Goal: Information Seeking & Learning: Learn about a topic

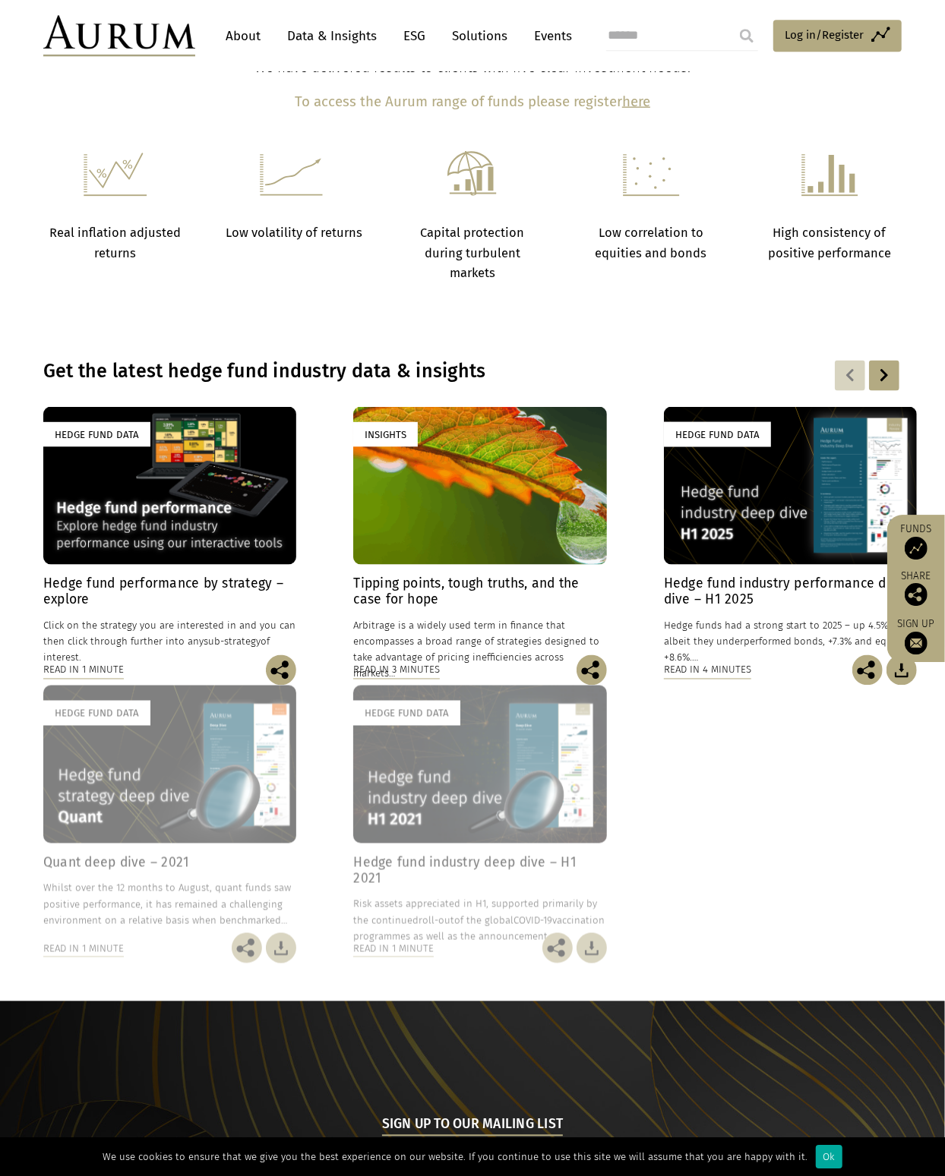
scroll to position [1135, 0]
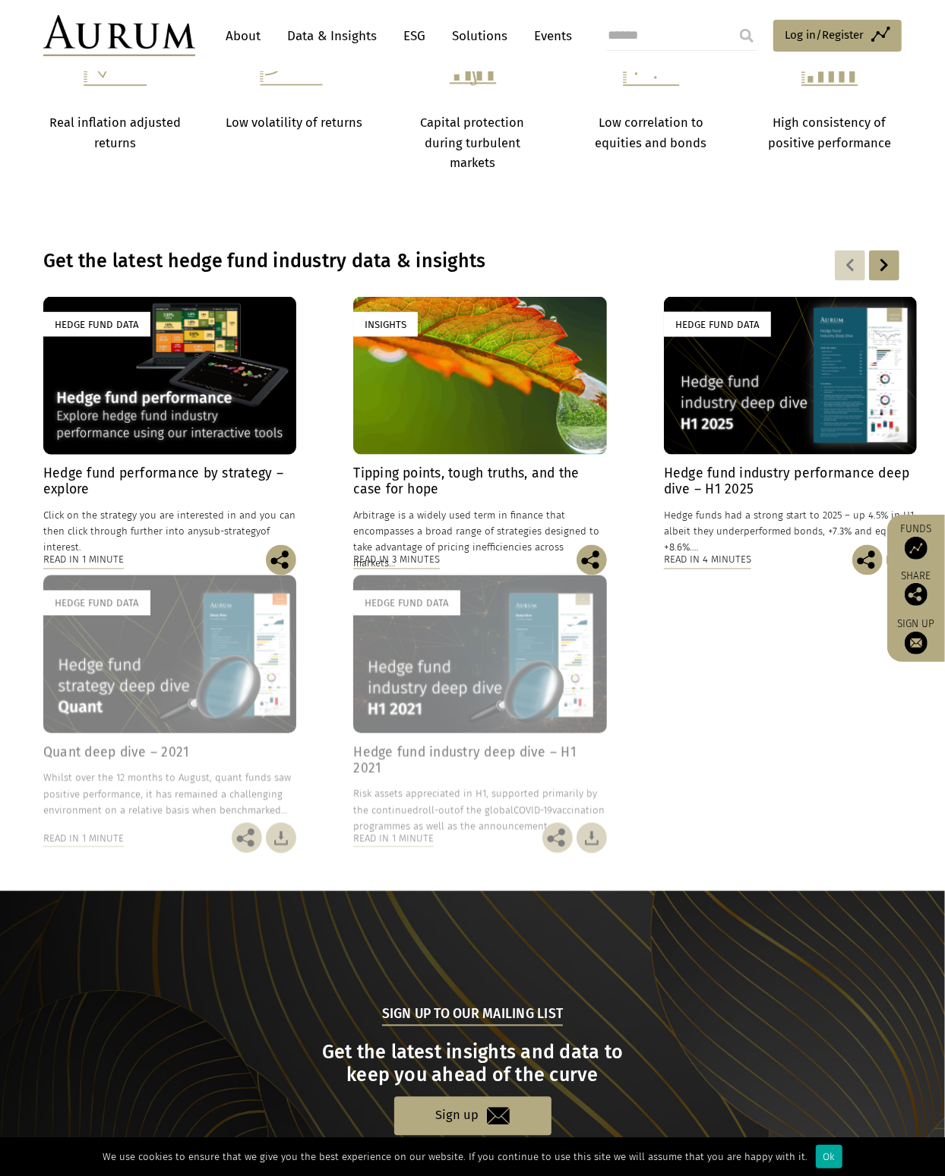
click at [138, 307] on div "Hedge Fund Data" at bounding box center [169, 376] width 253 height 158
click at [101, 312] on div "Hedge Fund Data" at bounding box center [96, 324] width 107 height 25
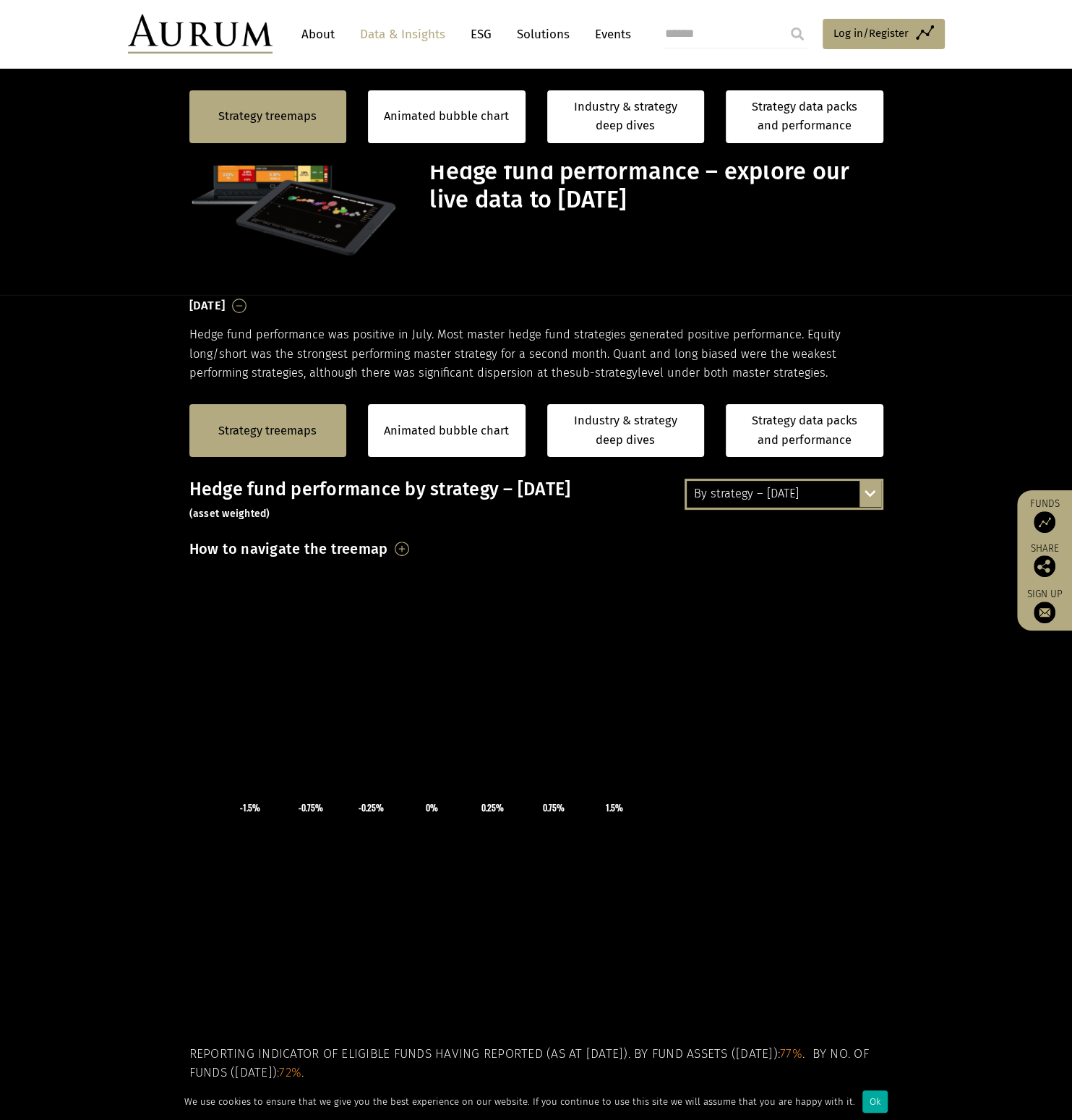
scroll to position [582, 0]
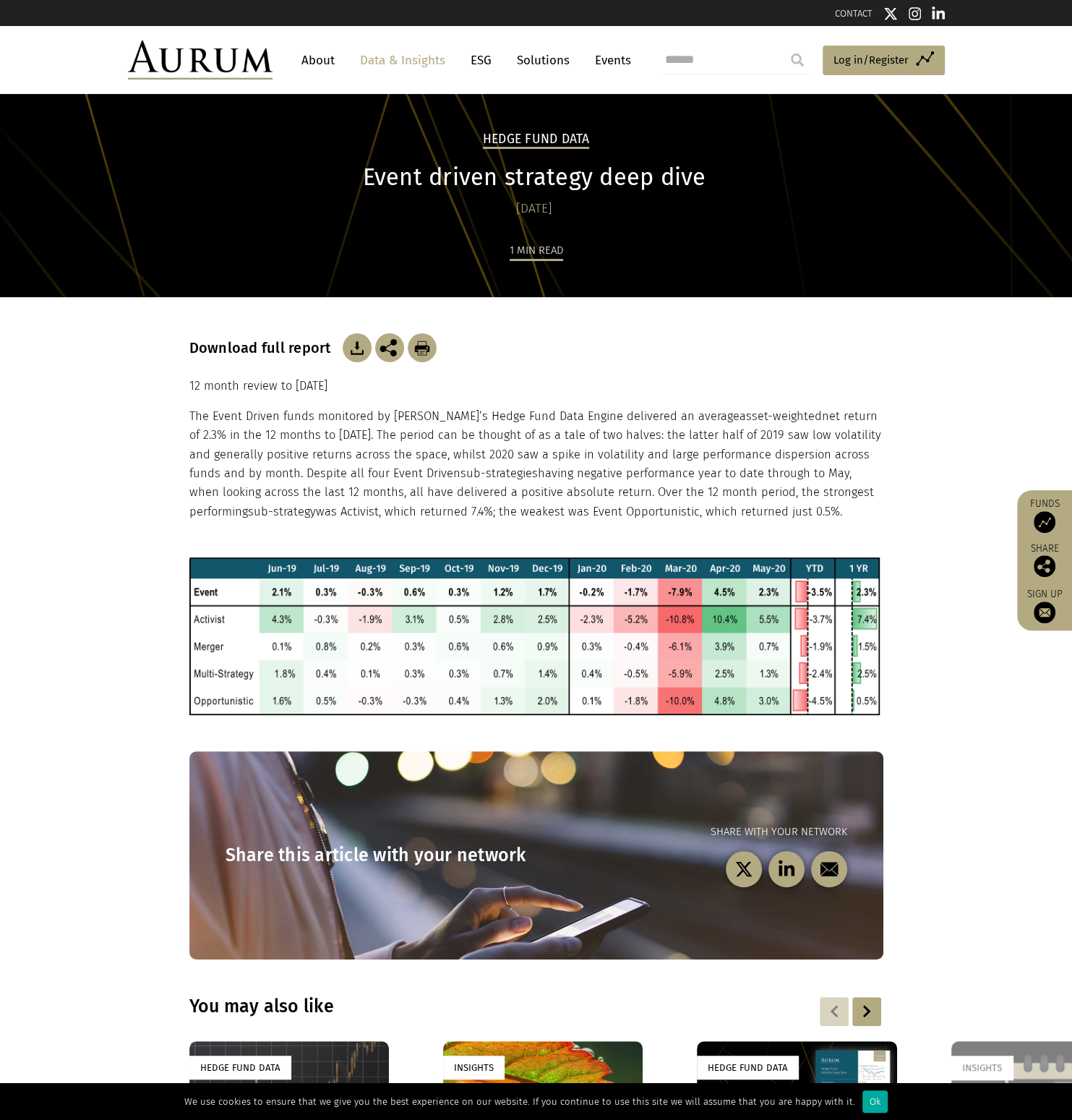
click at [229, 62] on img at bounding box center [200, 60] width 145 height 39
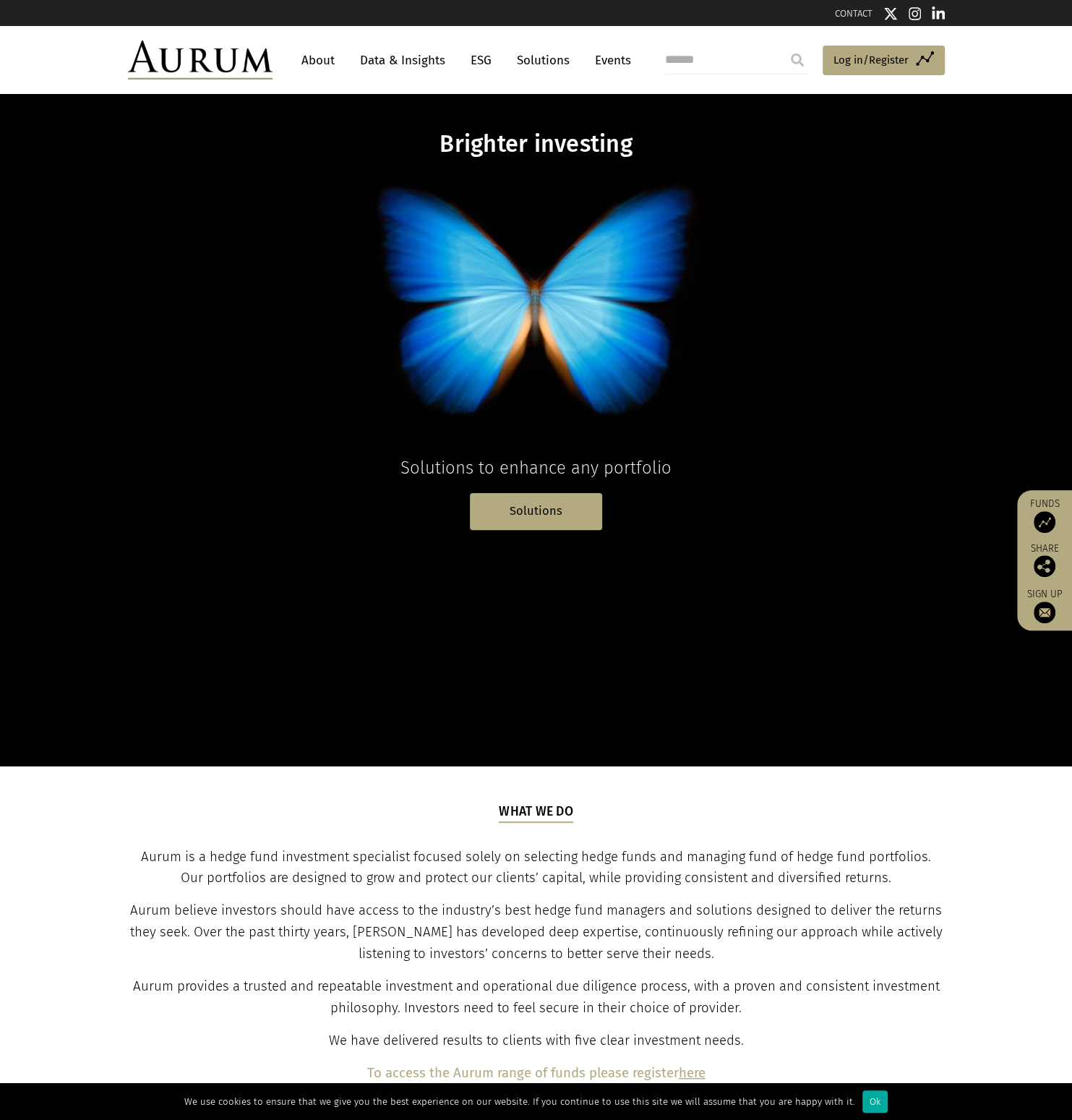
click at [323, 52] on link "About" at bounding box center [318, 60] width 48 height 27
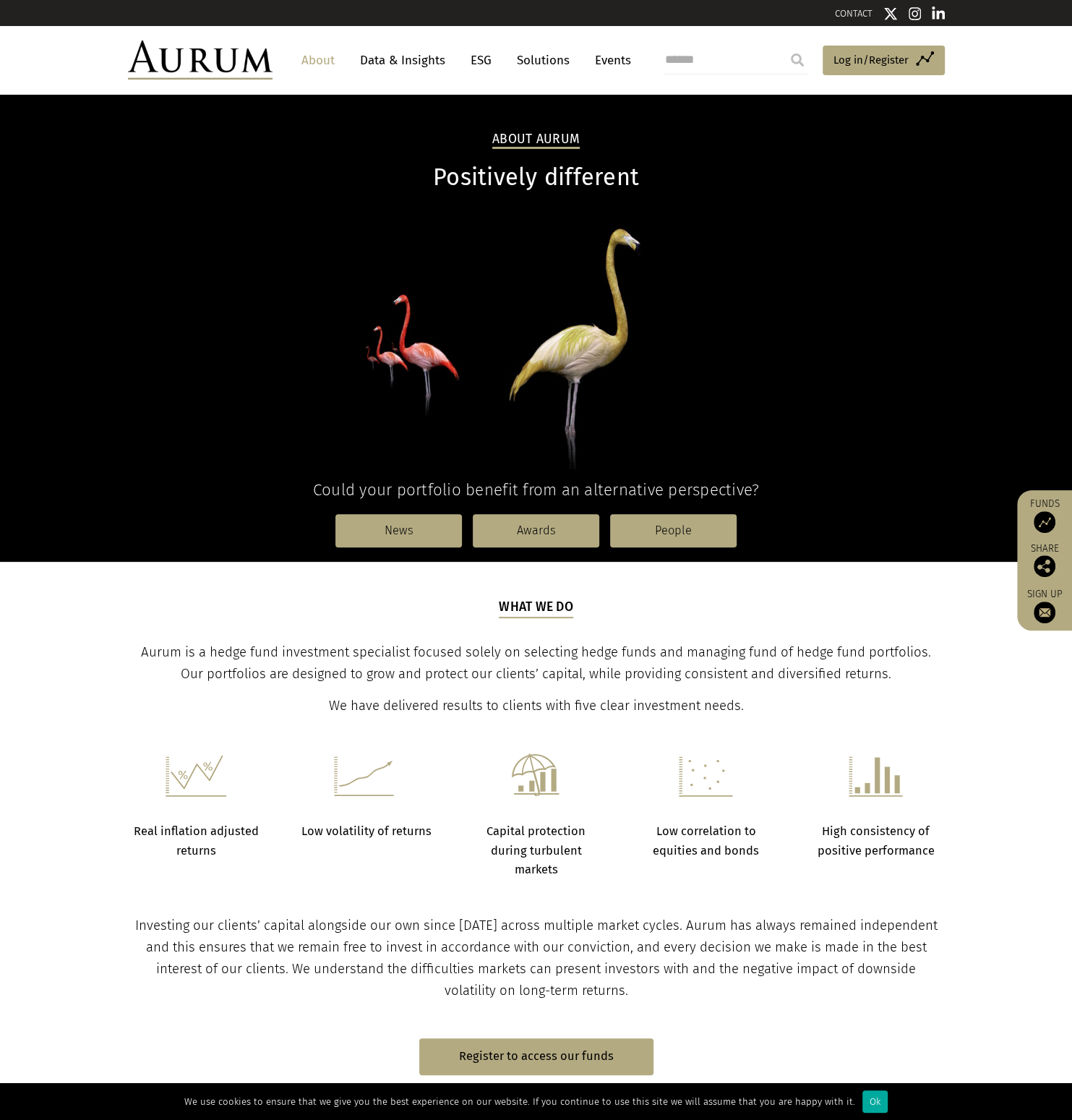
click at [376, 55] on link "Data & Insights" at bounding box center [403, 60] width 100 height 27
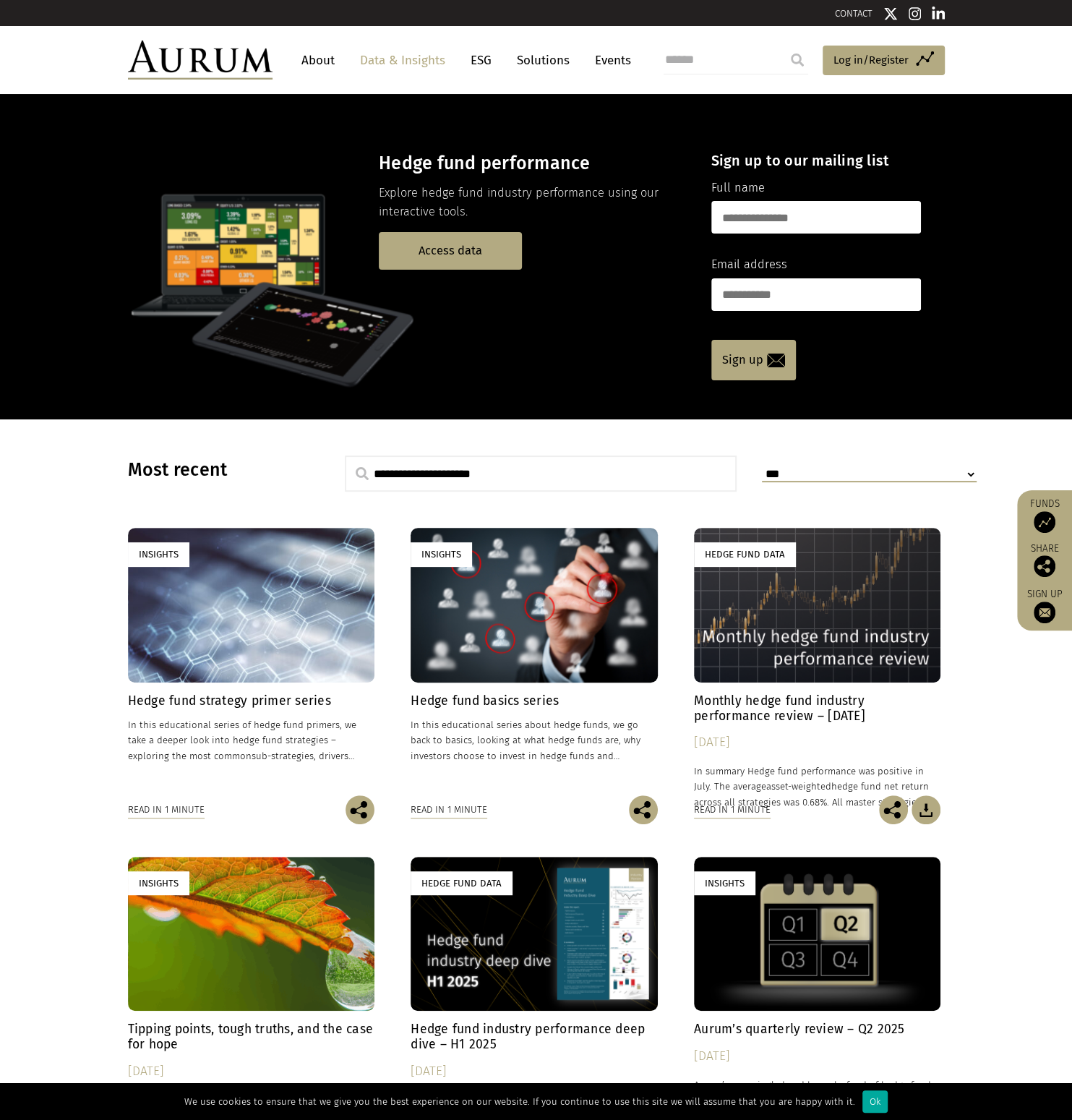
click at [462, 458] on input "text" at bounding box center [541, 473] width 392 height 36
type input "**********"
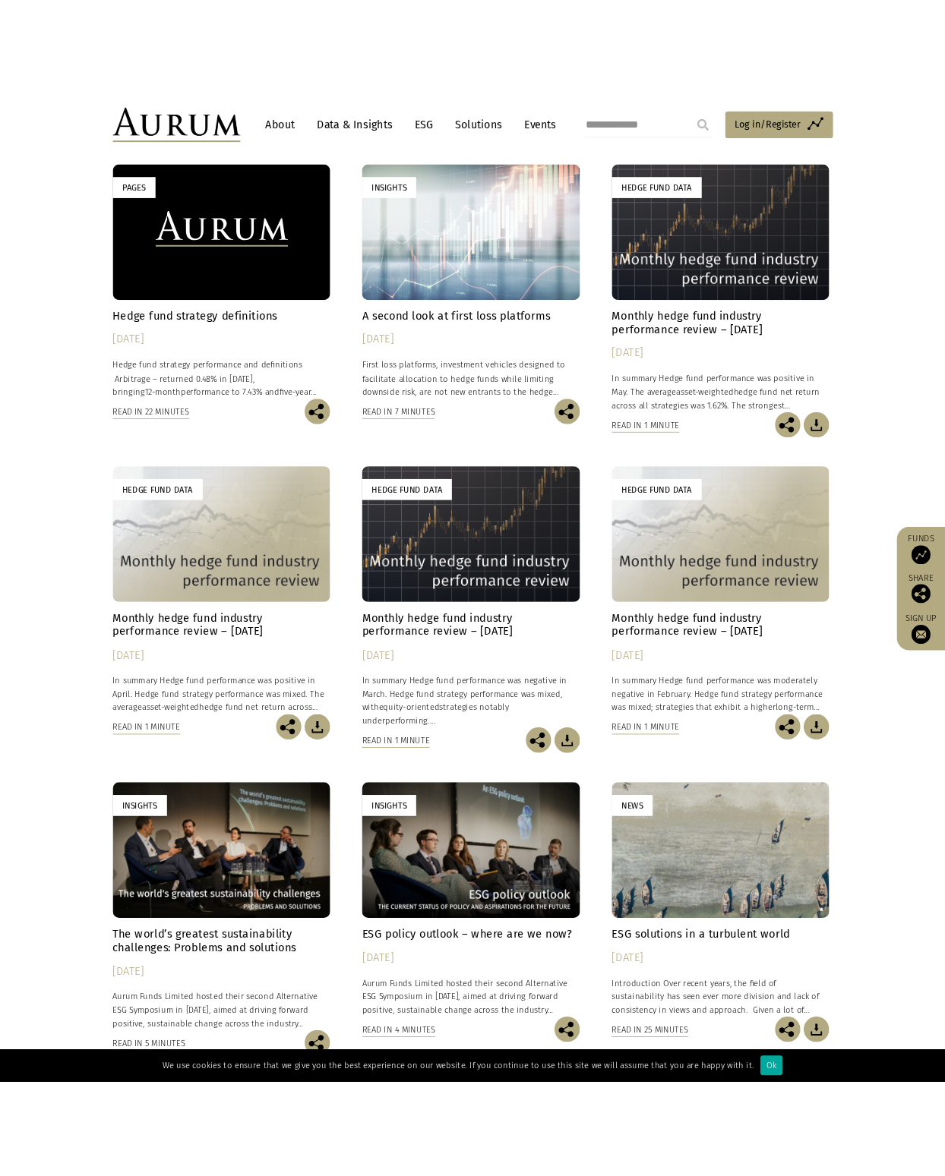
scroll to position [3144, 0]
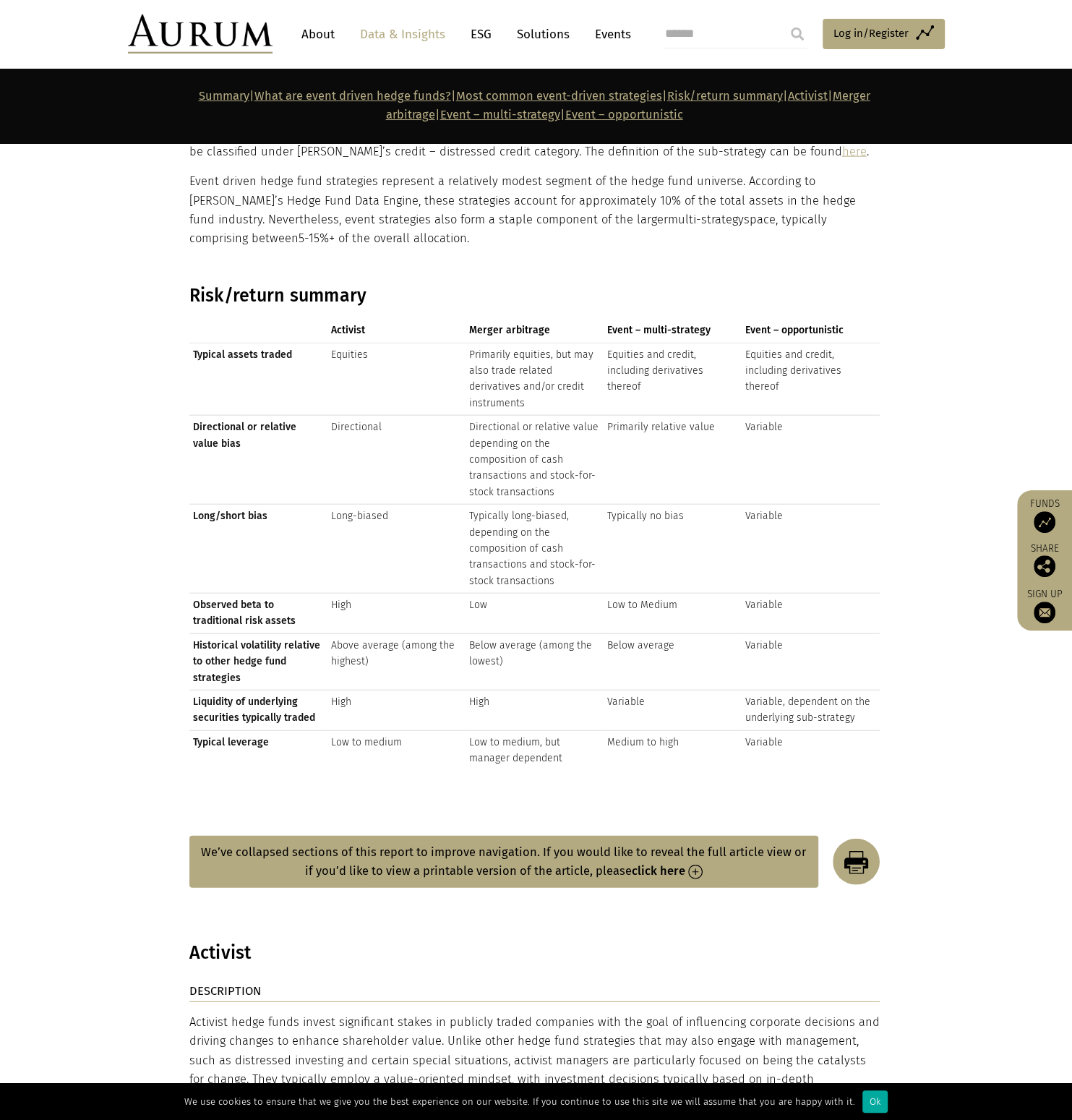
scroll to position [2662, 0]
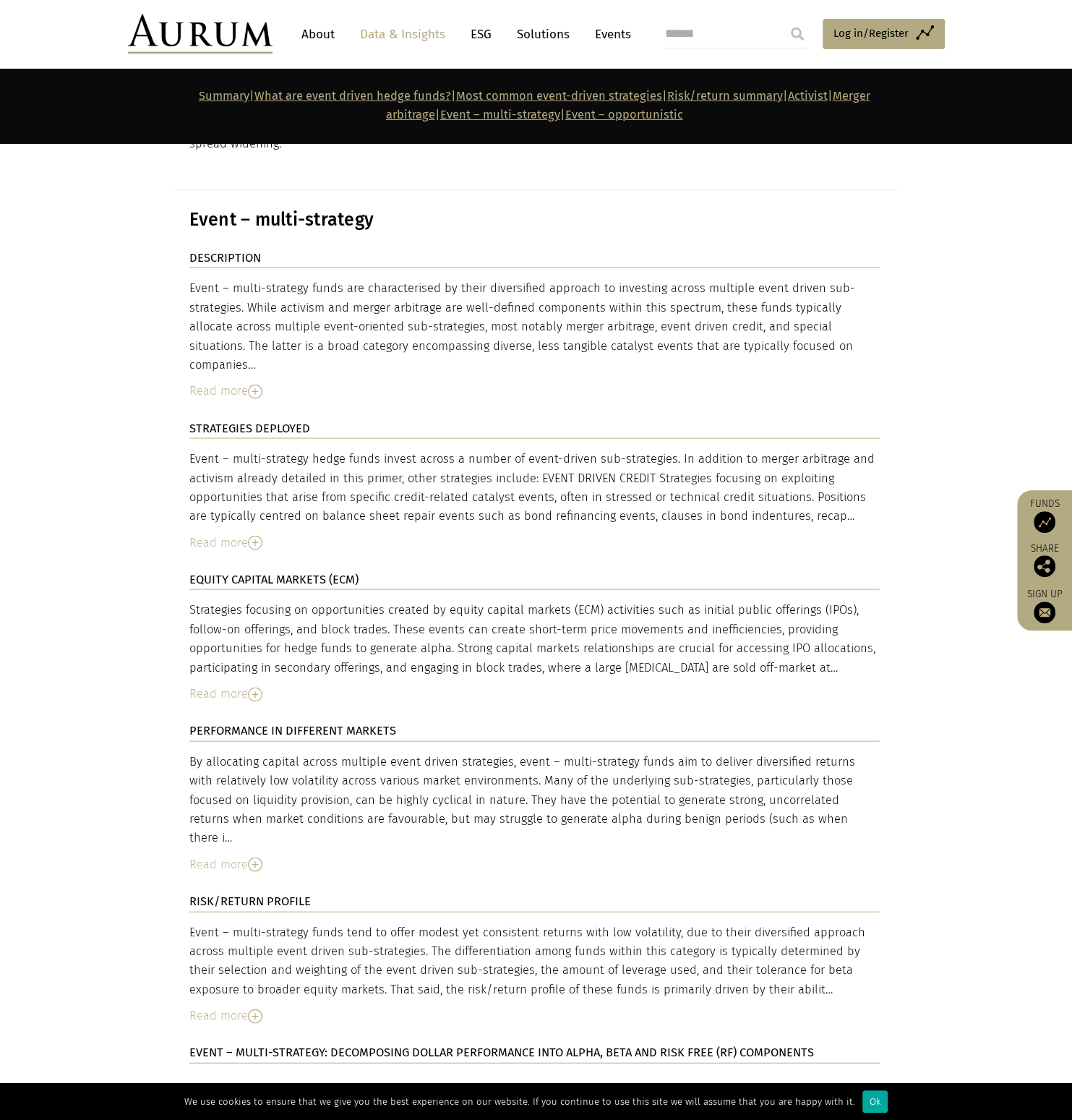
scroll to position [6405, 0]
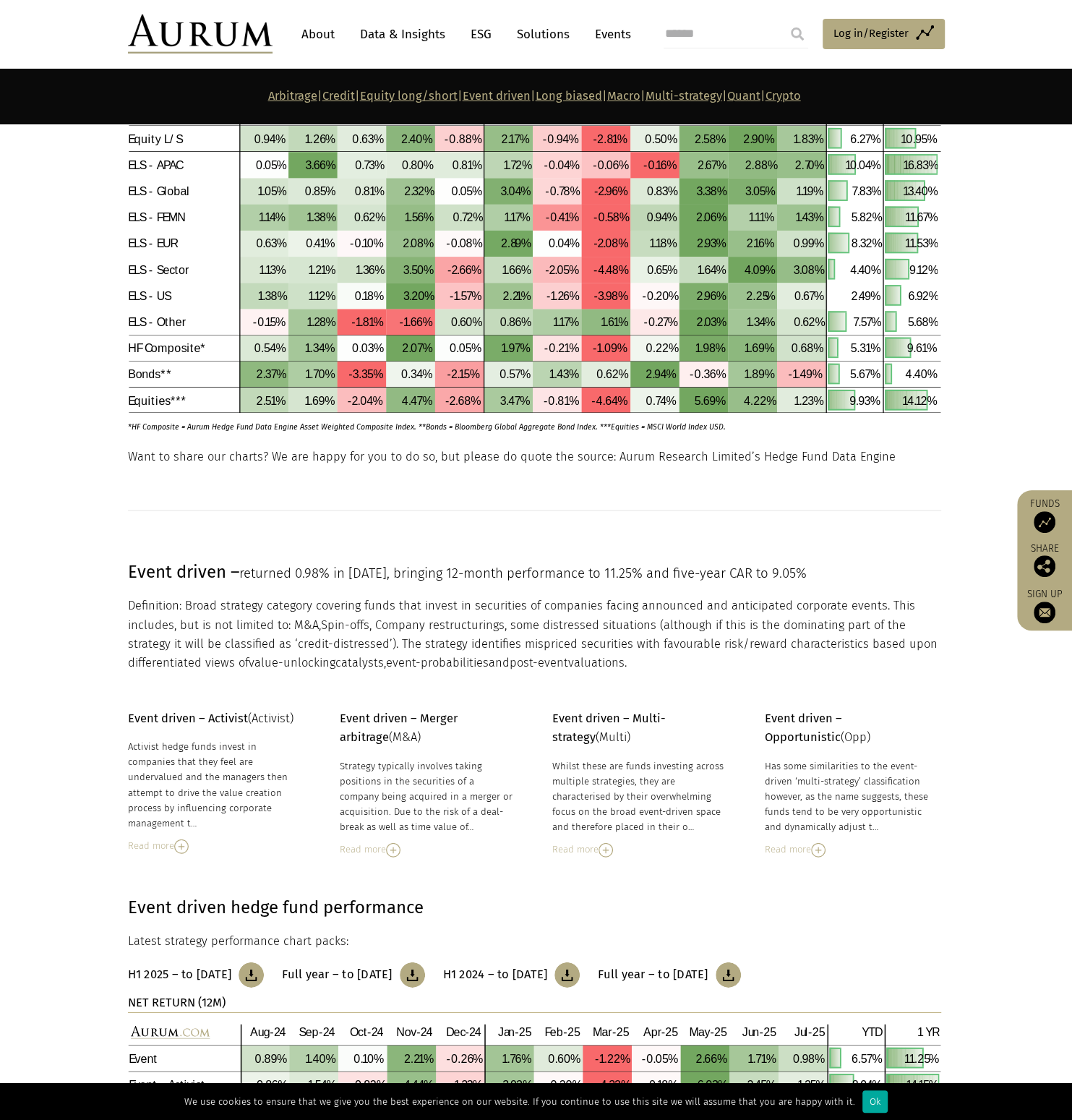
scroll to position [2666, 0]
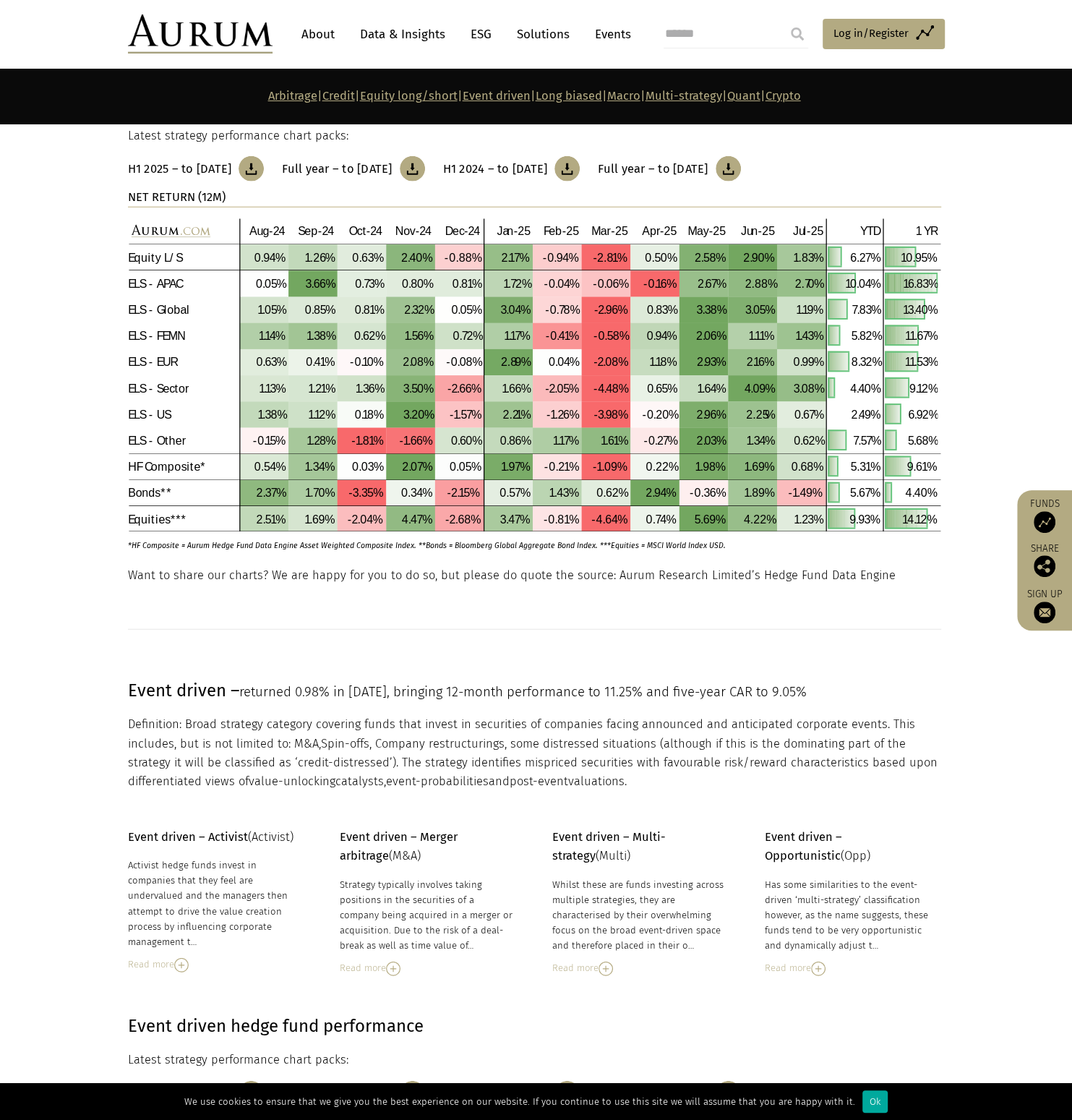
drag, startPoint x: 687, startPoint y: 356, endPoint x: 127, endPoint y: 352, distance: 560.0
click at [127, 677] on div "Event driven – returned 0.98% in [DATE], bringing 12-month performance to 11.25…" at bounding box center [536, 734] width 846 height 115
copy p "Event driven – returned 0.98% in [DATE], bringing 12-month performance to 11.25…"
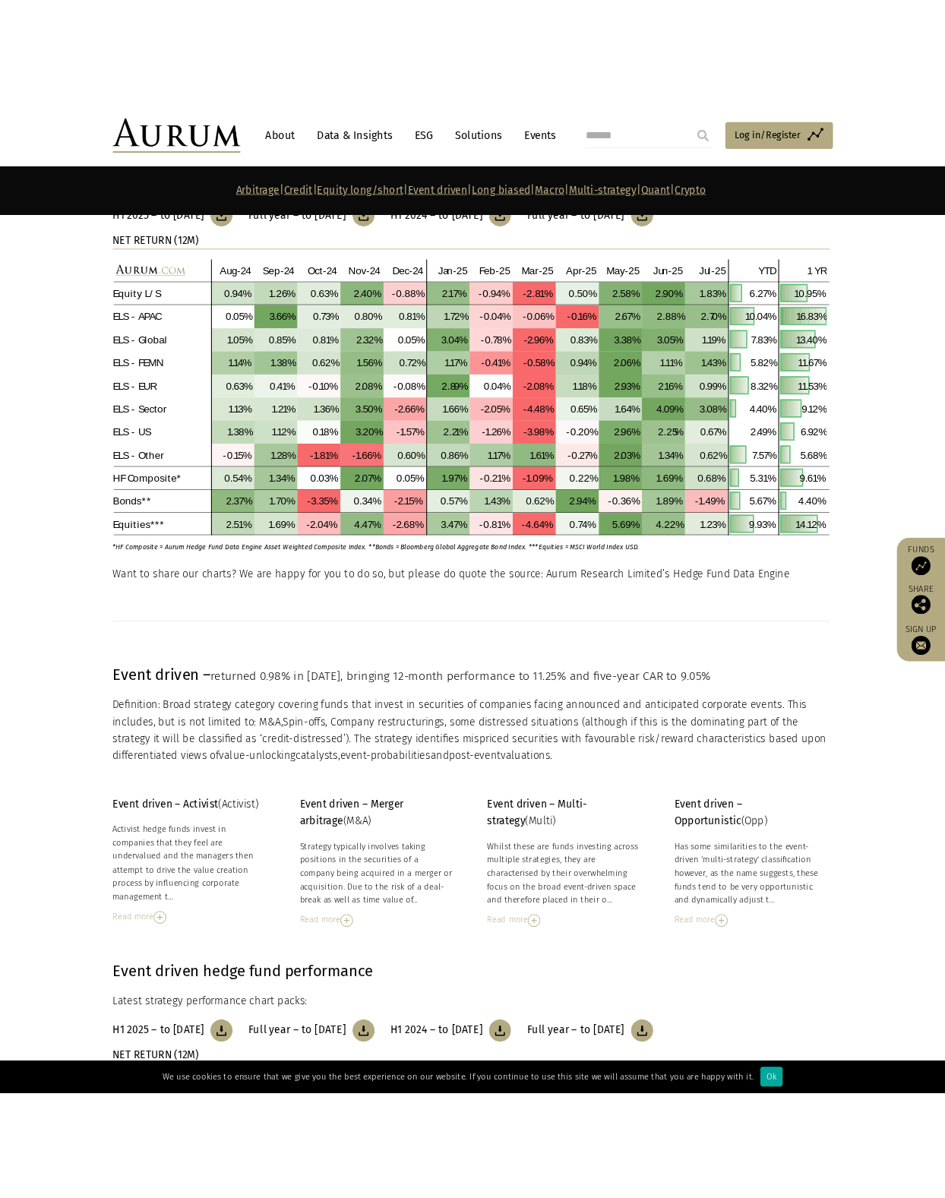
scroll to position [2887, 0]
